Goal: Task Accomplishment & Management: Use online tool/utility

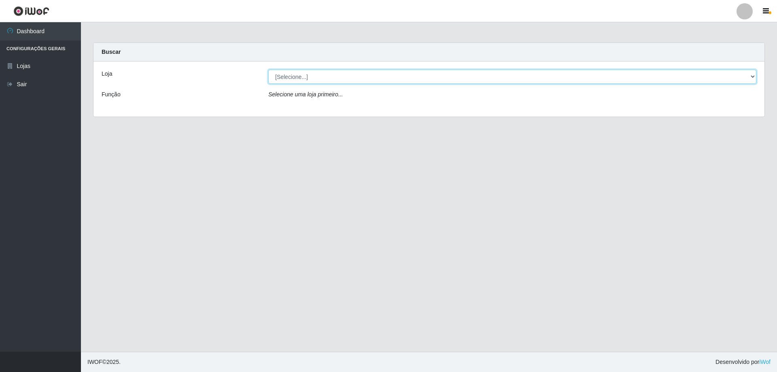
click at [308, 81] on select "[Selecione...] Atacado Vem - [STREET_ADDRESS]" at bounding box center [512, 77] width 488 height 14
select select "461"
click at [268, 70] on select "[Selecione...] Atacado Vem - [STREET_ADDRESS]" at bounding box center [512, 77] width 488 height 14
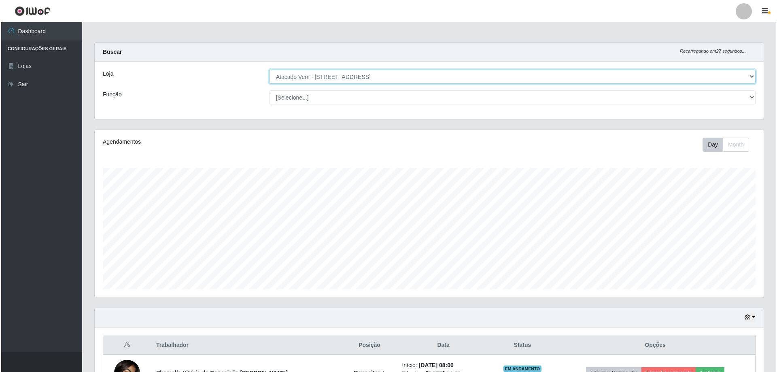
scroll to position [283, 0]
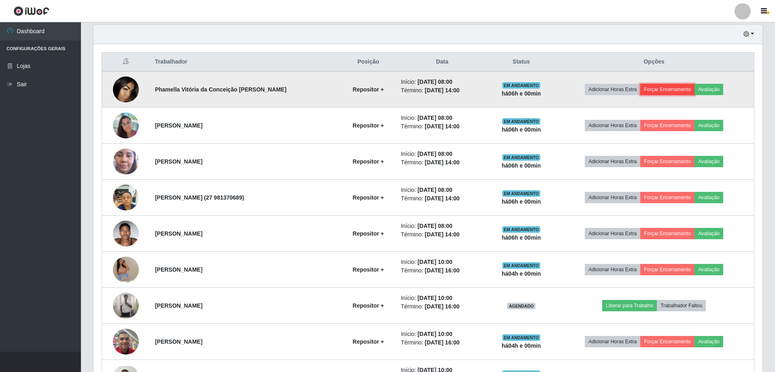
click at [658, 87] on button "Forçar Encerramento" at bounding box center [668, 89] width 54 height 11
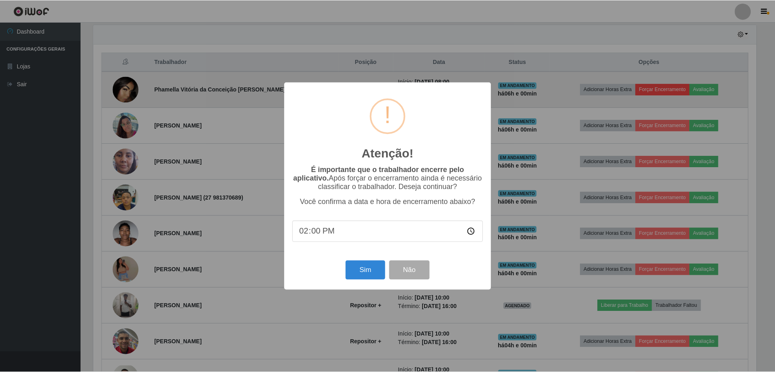
scroll to position [168, 665]
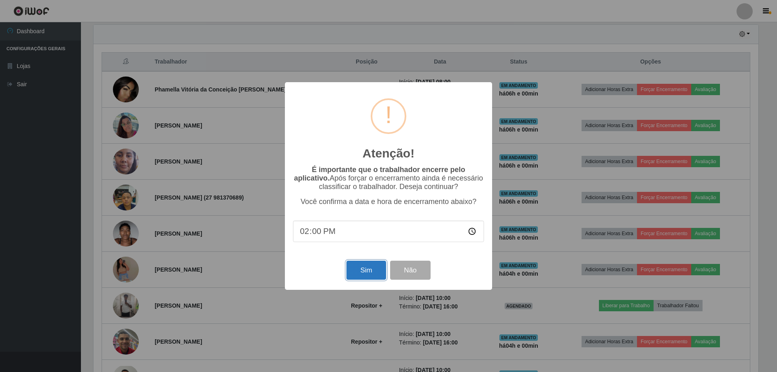
click at [364, 271] on button "Sim" at bounding box center [366, 270] width 39 height 19
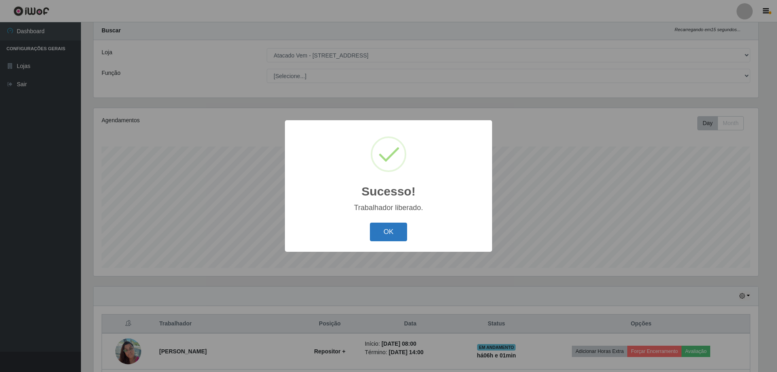
click at [382, 228] on button "OK" at bounding box center [389, 232] width 38 height 19
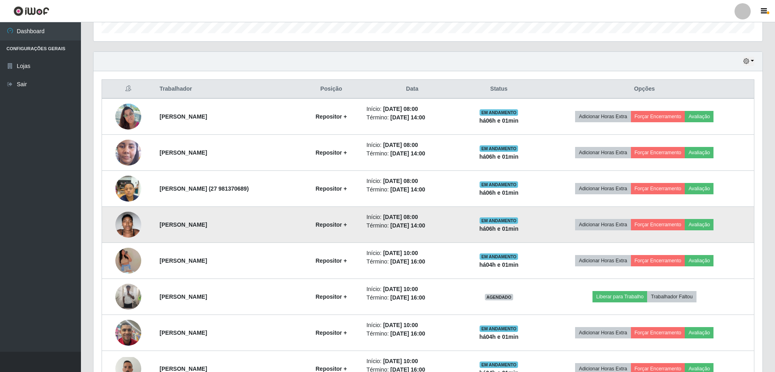
scroll to position [264, 0]
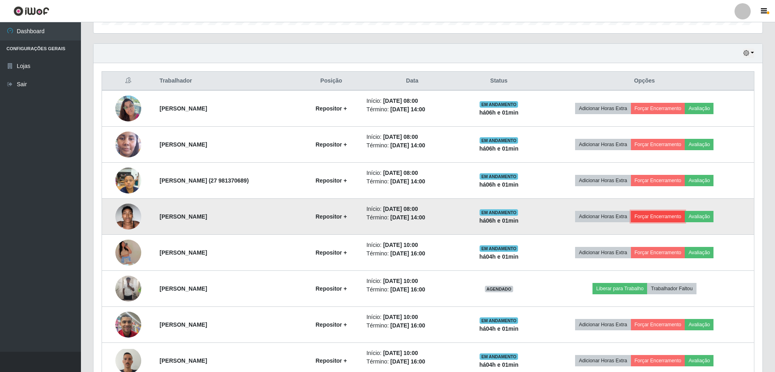
click at [656, 216] on button "Forçar Encerramento" at bounding box center [658, 216] width 54 height 11
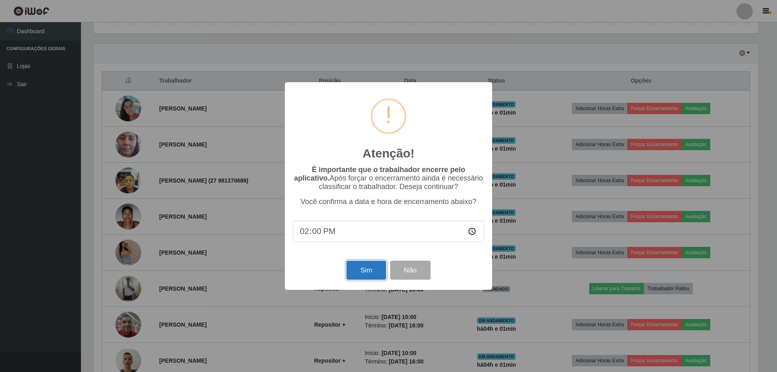
click at [377, 272] on button "Sim" at bounding box center [366, 270] width 39 height 19
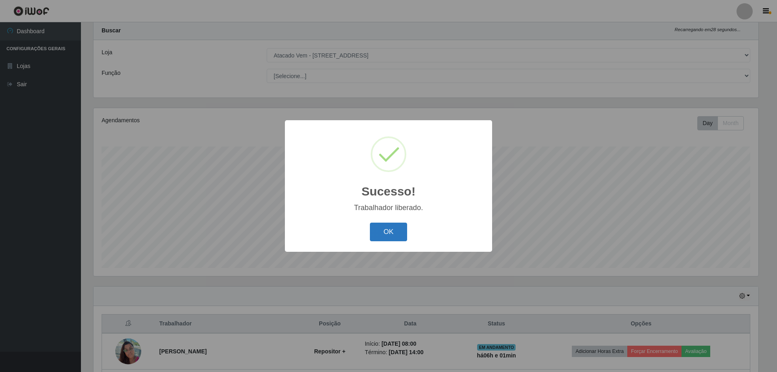
click at [390, 234] on button "OK" at bounding box center [389, 232] width 38 height 19
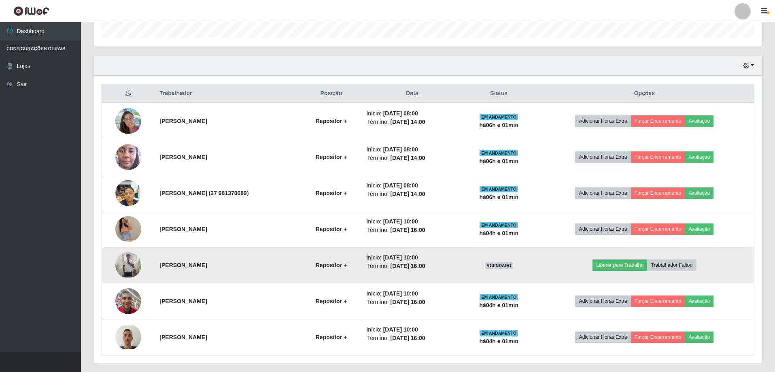
scroll to position [274, 0]
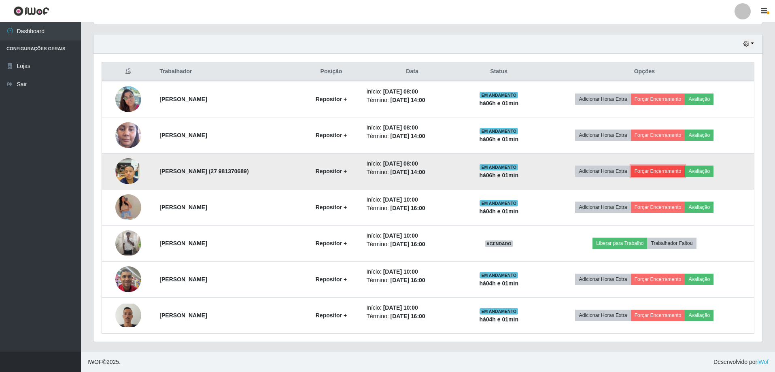
click at [660, 170] on button "Forçar Encerramento" at bounding box center [658, 171] width 54 height 11
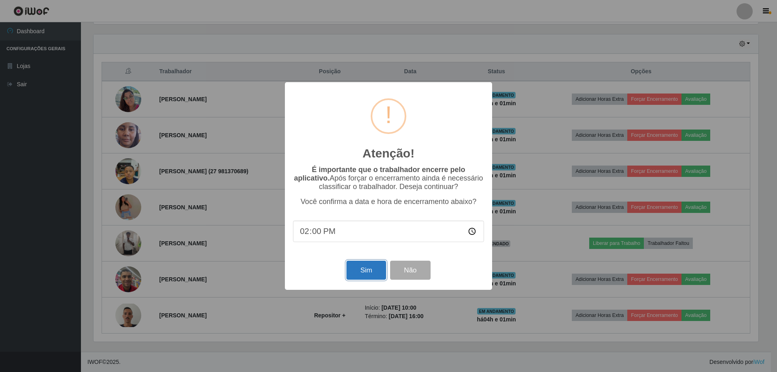
click at [358, 274] on button "Sim" at bounding box center [366, 270] width 39 height 19
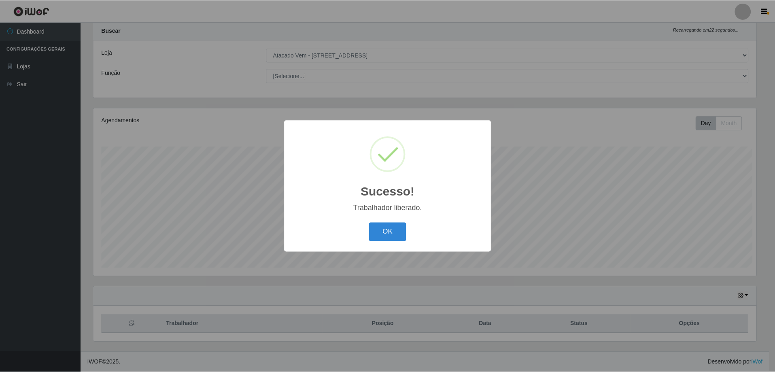
scroll to position [0, 0]
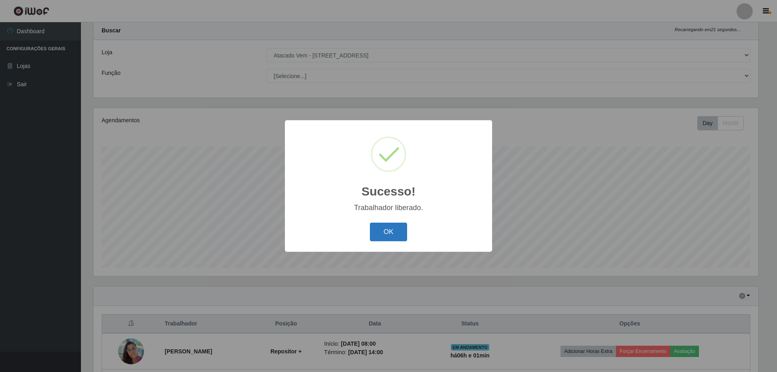
click at [381, 235] on button "OK" at bounding box center [389, 232] width 38 height 19
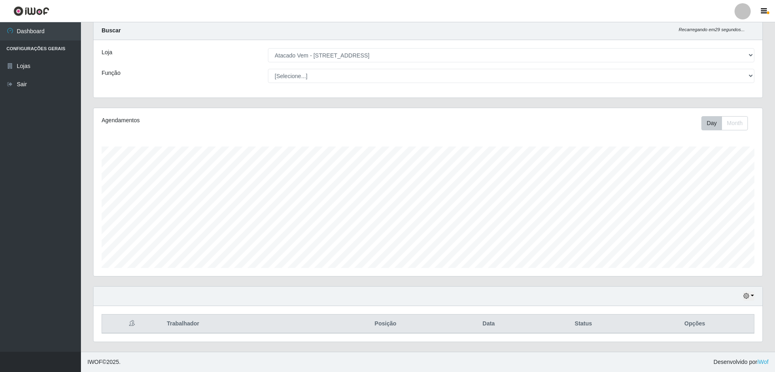
scroll to position [21, 0]
